Goal: Check status: Check status

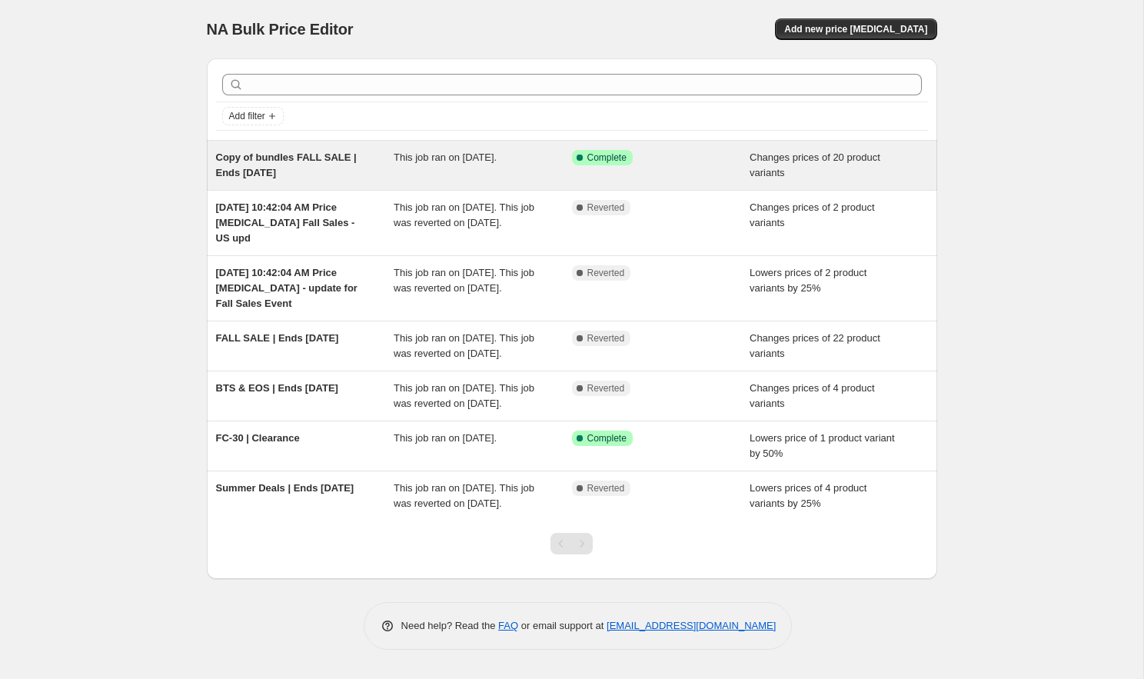
click at [464, 162] on span "This job ran on [DATE]." at bounding box center [445, 157] width 103 height 12
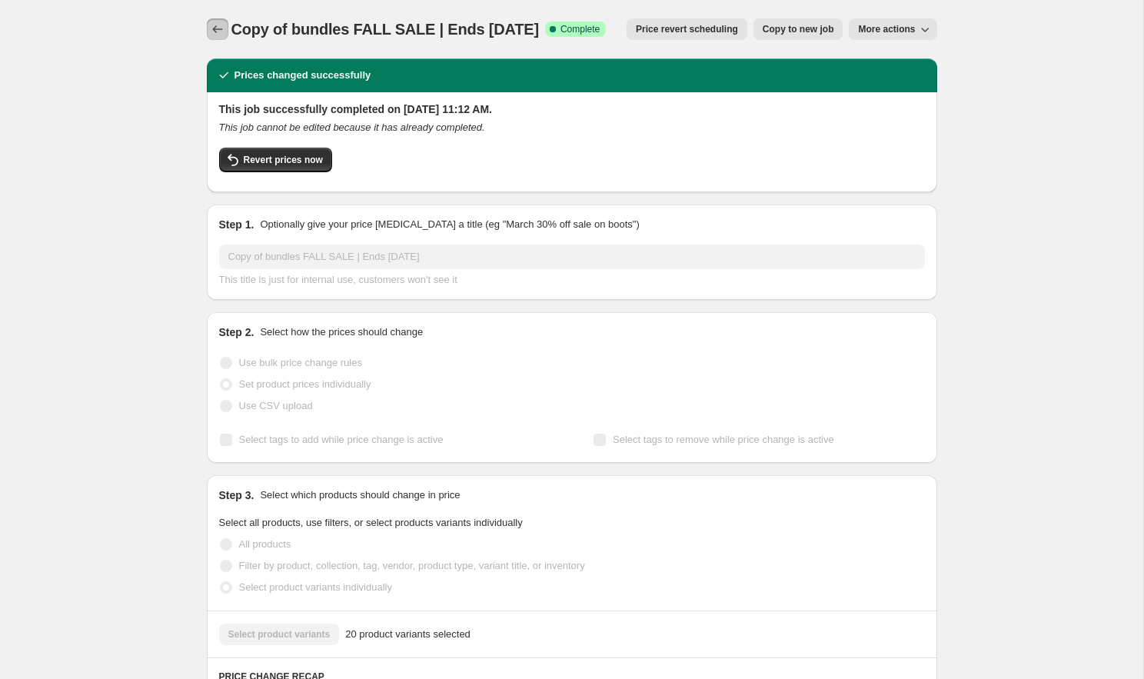
click at [218, 25] on icon "Price change jobs" at bounding box center [217, 29] width 15 height 15
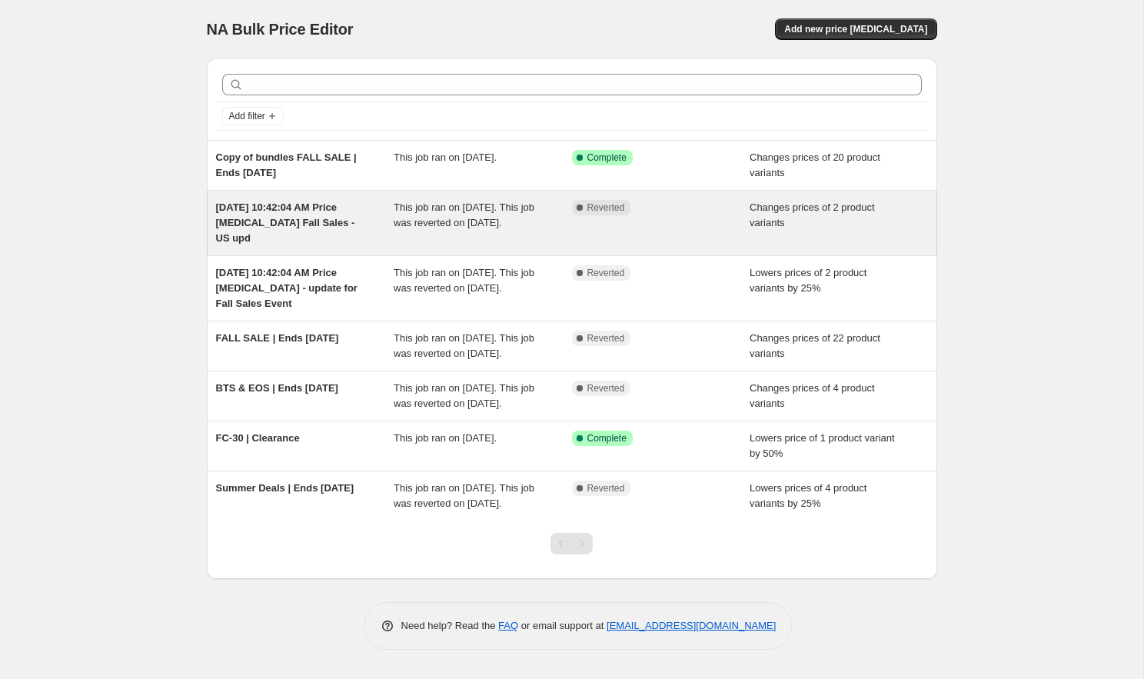
click at [570, 227] on div "This job ran on [DATE]. This job was reverted on [DATE]." at bounding box center [483, 223] width 178 height 46
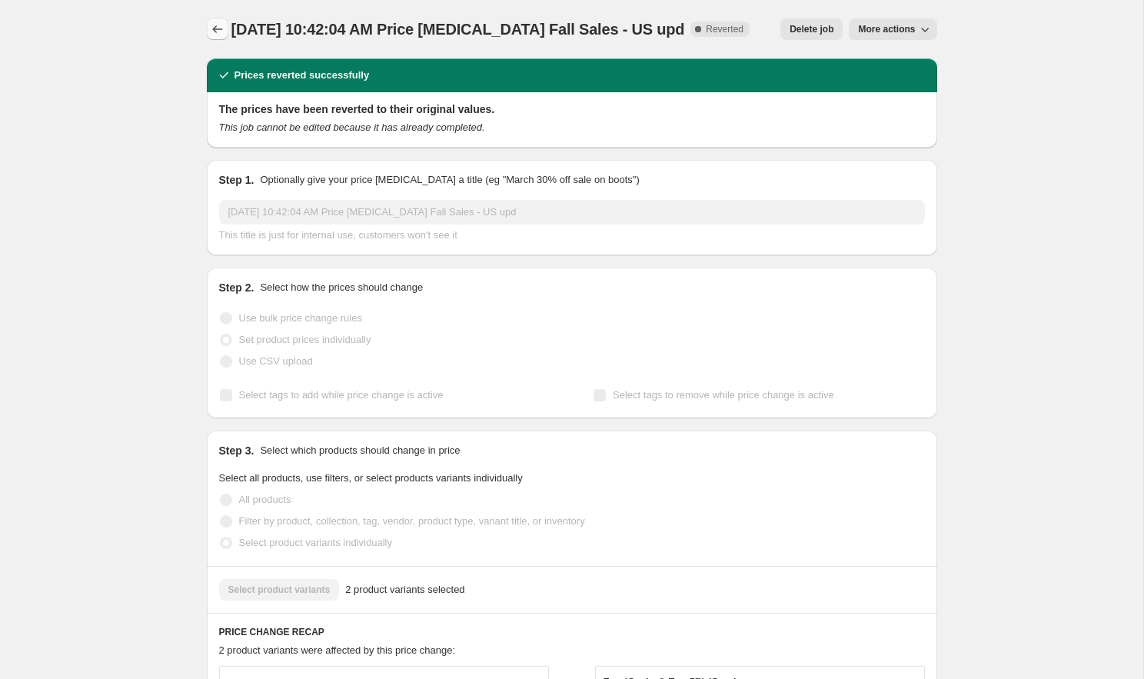
click at [215, 33] on icon "Price change jobs" at bounding box center [217, 29] width 15 height 15
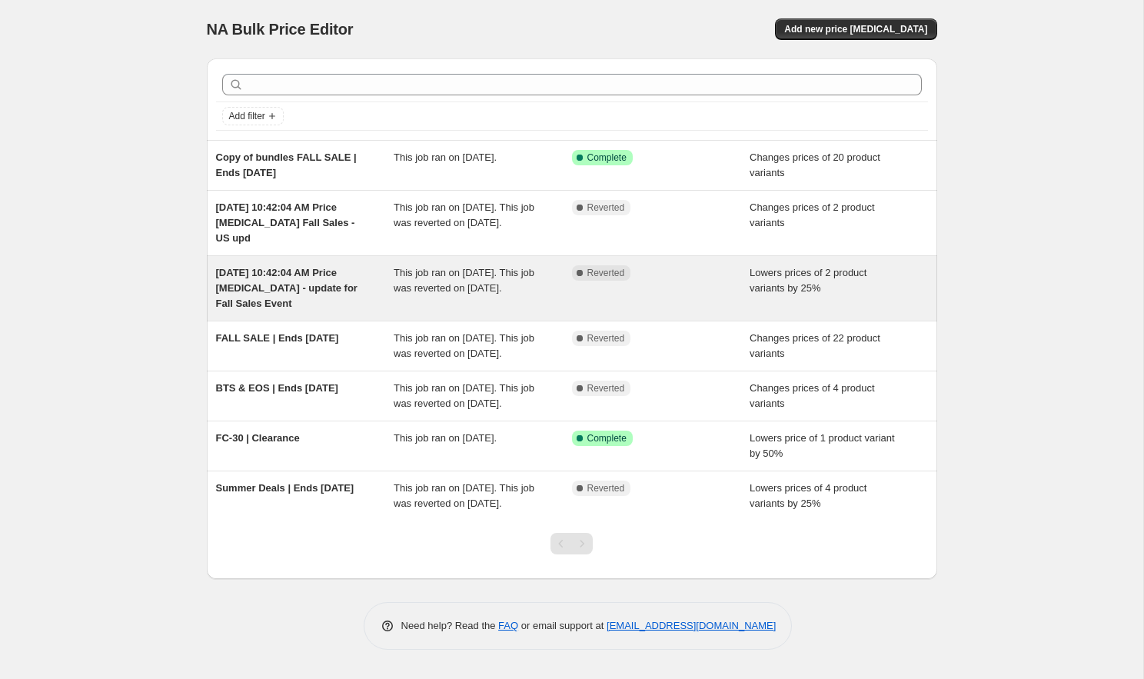
click at [361, 291] on div "[DATE] 10:42:04 AM Price [MEDICAL_DATA] - update for Fall Sales Event" at bounding box center [305, 288] width 178 height 46
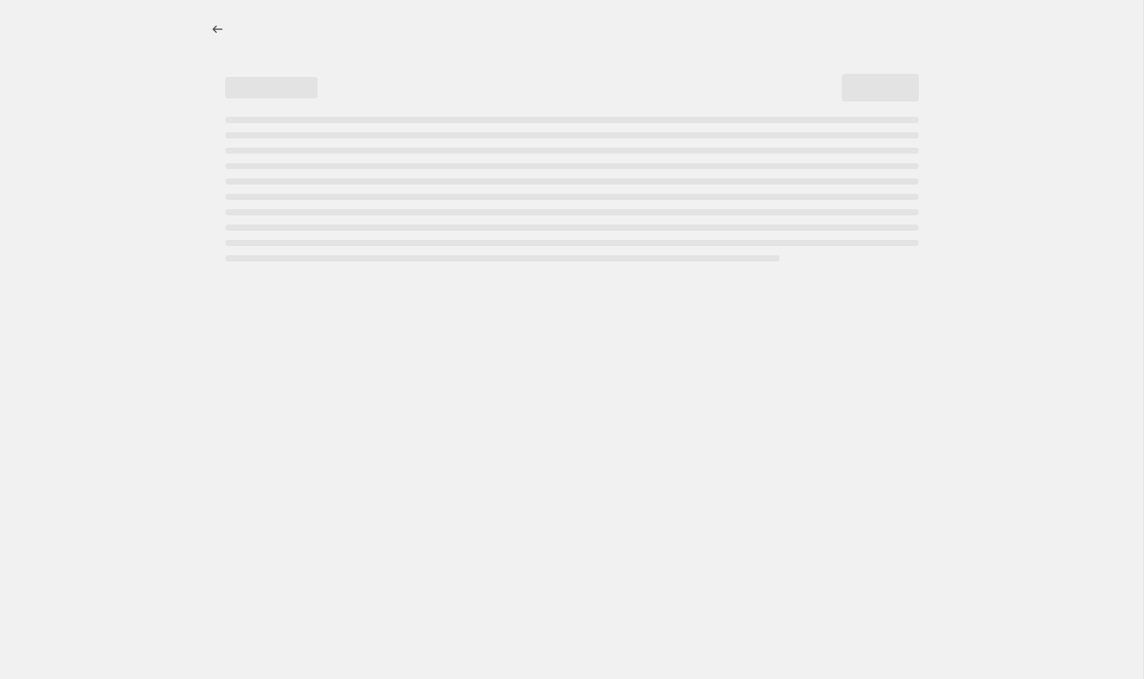
select select "percentage"
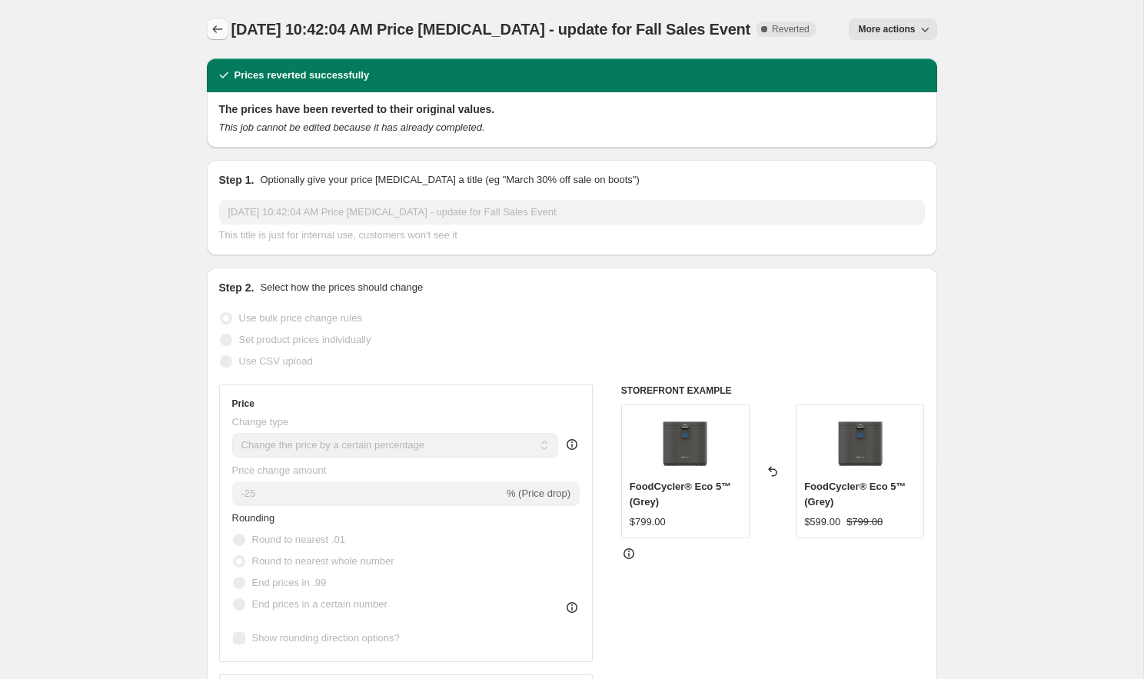
click at [210, 29] on icon "Price change jobs" at bounding box center [217, 29] width 15 height 15
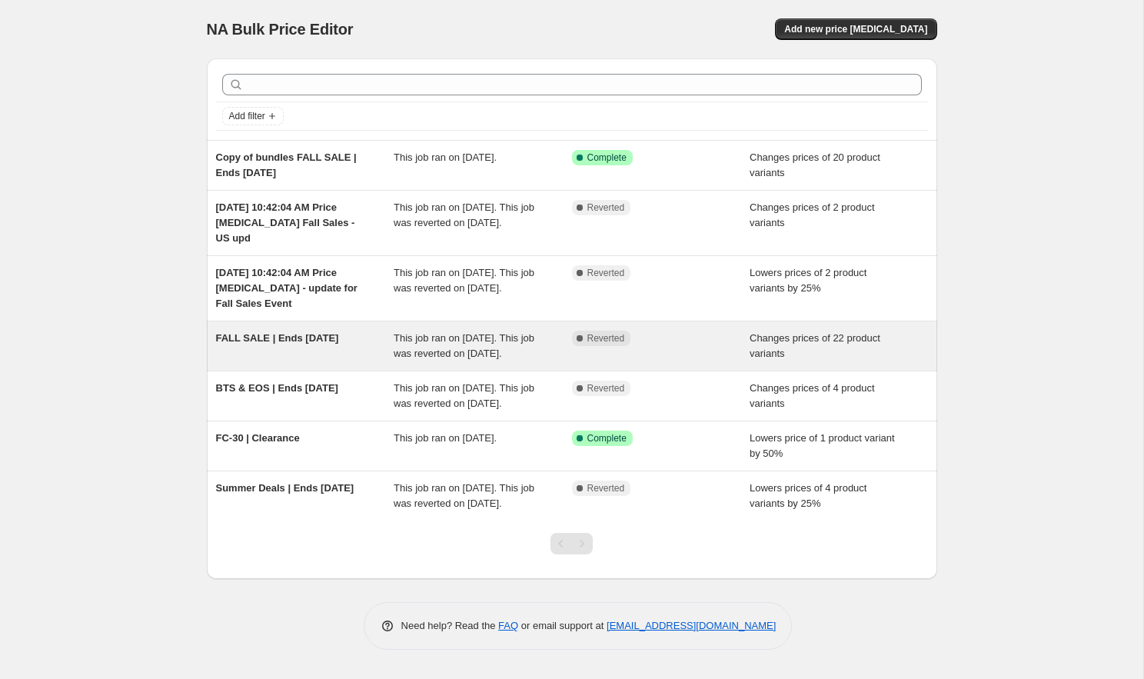
click at [366, 343] on div "FALL SALE | Ends [DATE]" at bounding box center [305, 346] width 178 height 31
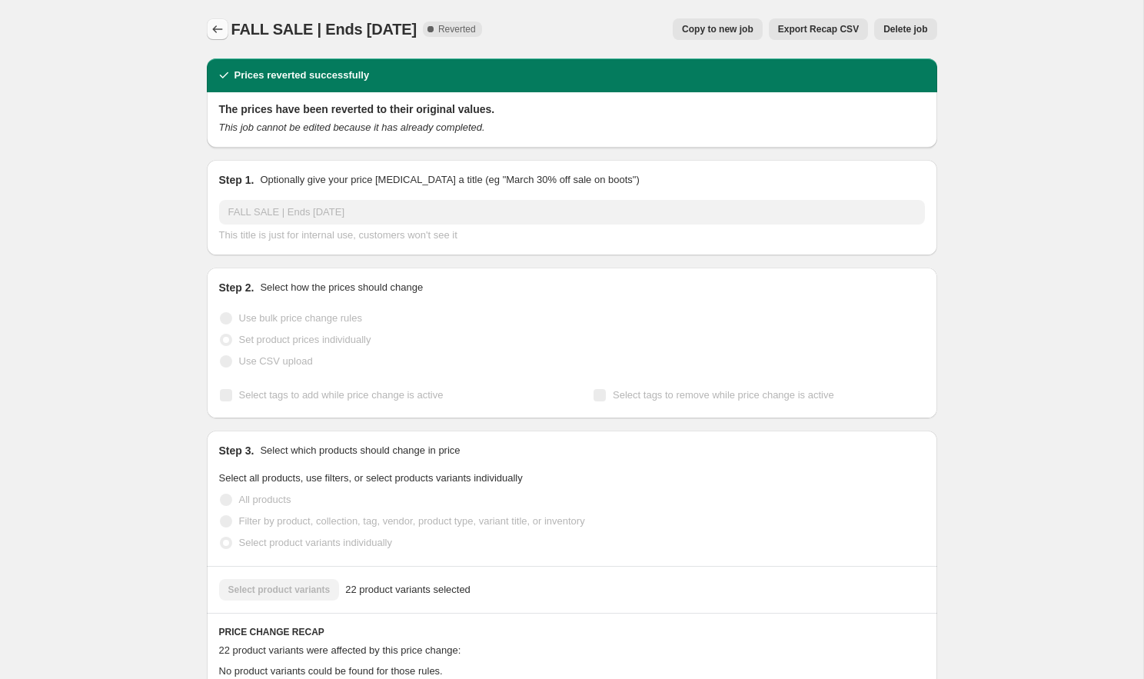
click at [215, 31] on icon "Price change jobs" at bounding box center [217, 29] width 10 height 8
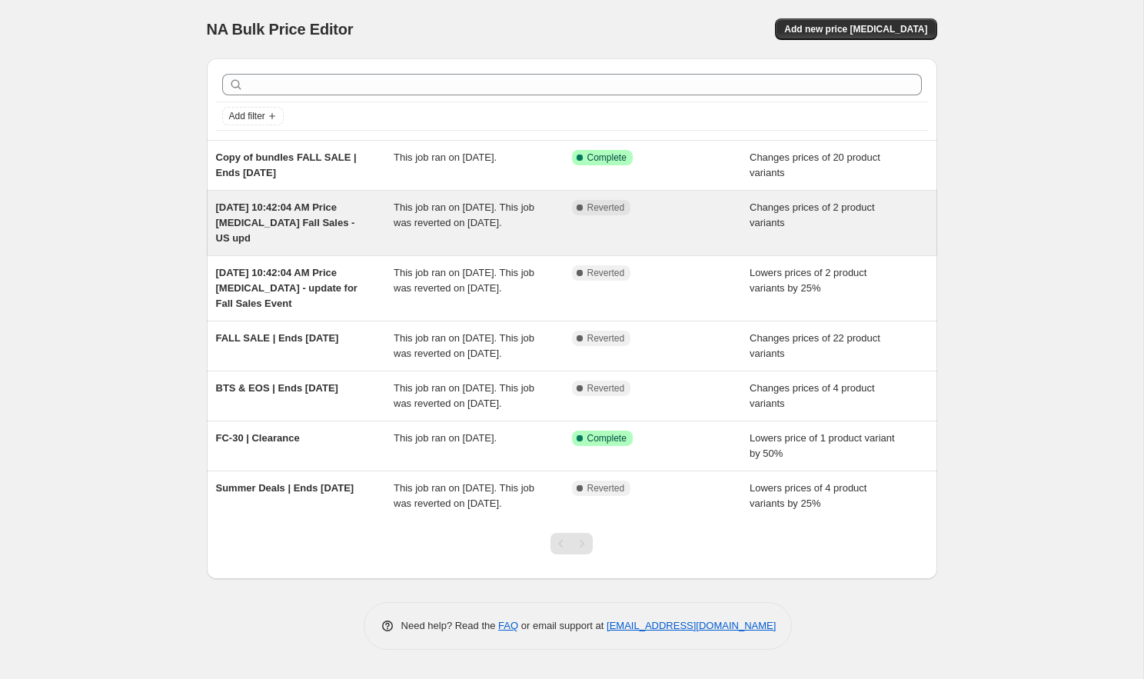
click at [324, 234] on div "[DATE] 10:42:04 AM Price [MEDICAL_DATA] Fall Sales - US upd" at bounding box center [305, 223] width 178 height 46
